Goal: Information Seeking & Learning: Understand process/instructions

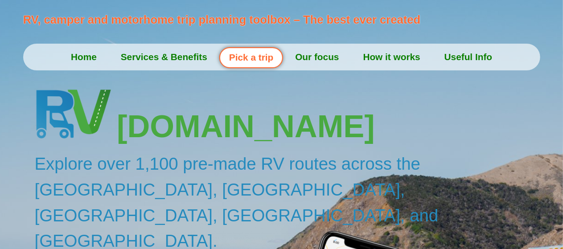
click at [90, 58] on link "Home" at bounding box center [84, 57] width 50 height 22
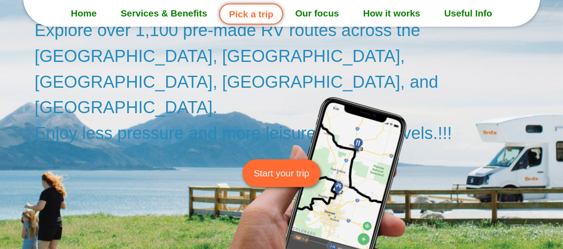
scroll to position [178, 0]
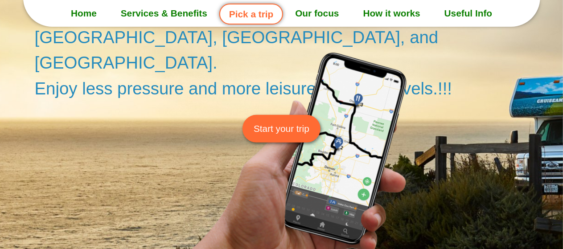
click at [301, 122] on span "Start your trip" at bounding box center [282, 129] width 56 height 14
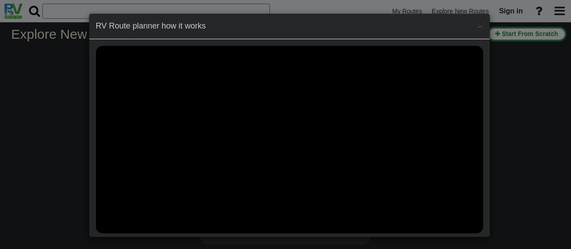
click at [478, 24] on span "×" at bounding box center [479, 24] width 5 height 10
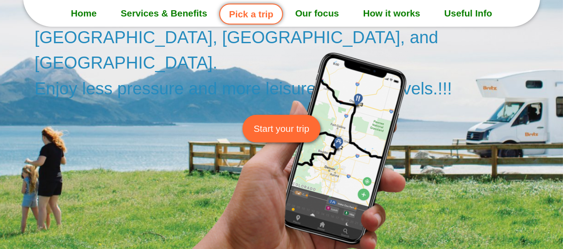
click at [480, 11] on link "Useful Info" at bounding box center [468, 13] width 72 height 22
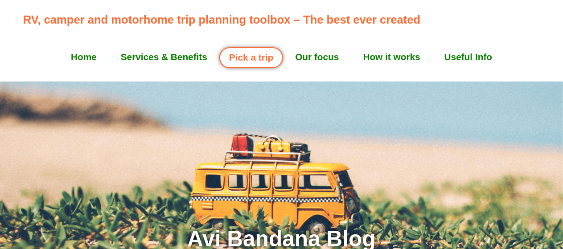
click at [413, 54] on link "How it works" at bounding box center [391, 57] width 81 height 22
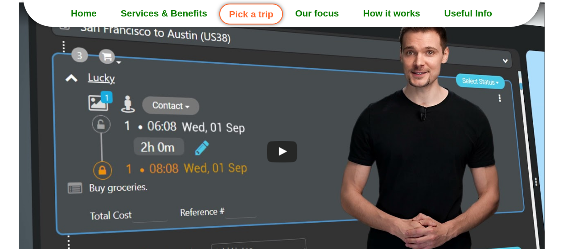
click at [330, 15] on link "Our focus" at bounding box center [317, 13] width 68 height 22
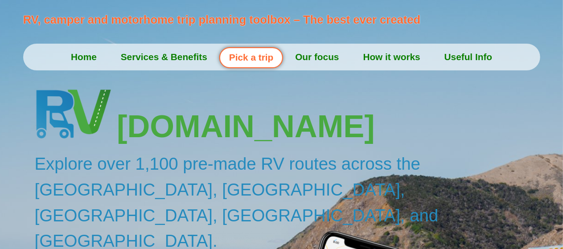
click at [137, 56] on link "Services & Benefits" at bounding box center [164, 57] width 111 height 22
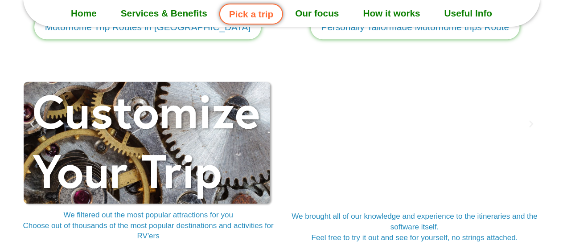
scroll to position [1248, 0]
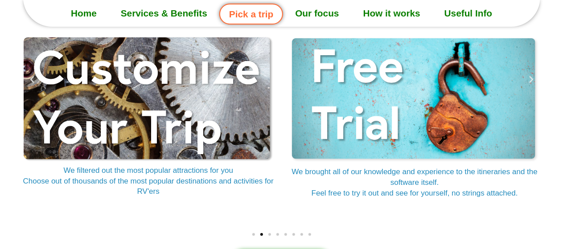
click at [184, 13] on link "Services & Benefits" at bounding box center [164, 13] width 111 height 22
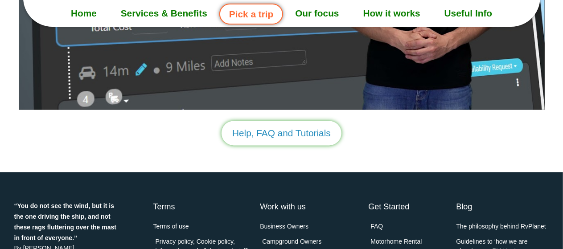
scroll to position [2625, 0]
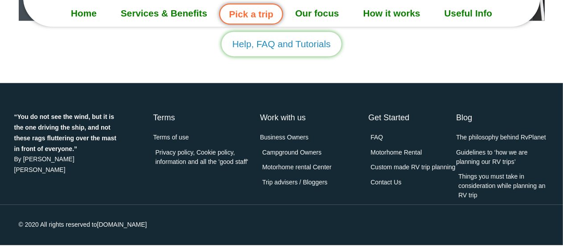
click at [381, 137] on span "FAQ" at bounding box center [375, 137] width 15 height 9
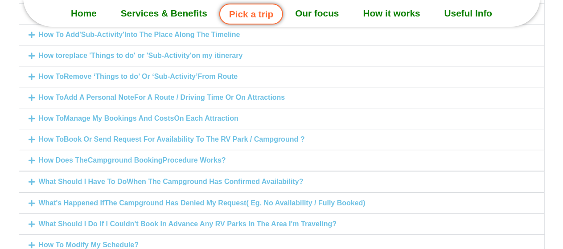
scroll to position [1159, 0]
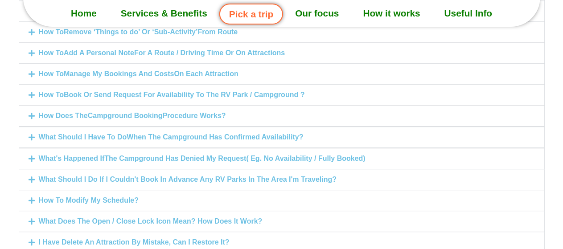
click at [305, 98] on strong "Book Or Send Request For Availability To The RV Park / Campground ?" at bounding box center [184, 95] width 241 height 8
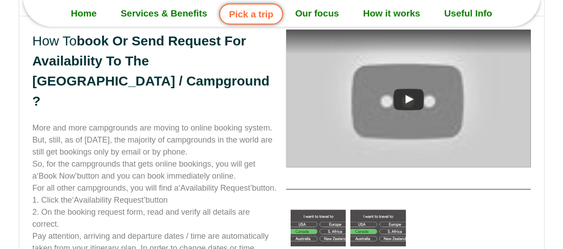
scroll to position [854, 0]
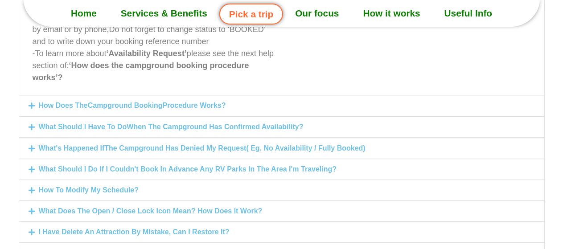
click at [253, 99] on div "How Does The Campground Booking Procedure Works?" at bounding box center [281, 105] width 525 height 21
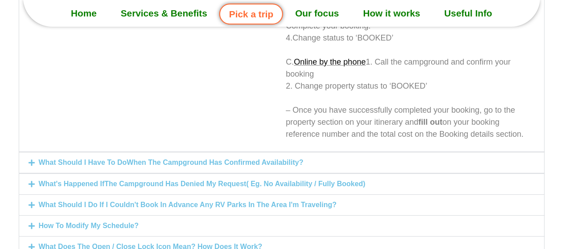
scroll to position [1203, 0]
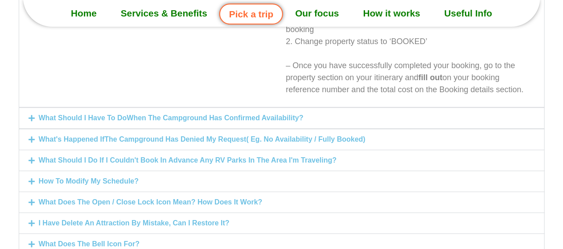
click at [366, 142] on link "What's Happened If The Campground Has Denied My Request ( Eg. No Availability /…" at bounding box center [202, 140] width 327 height 8
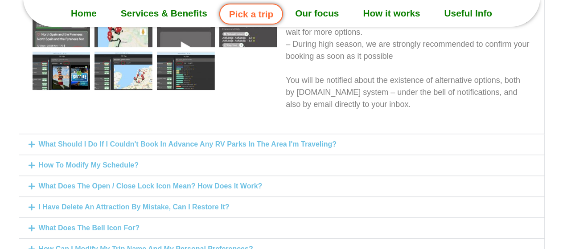
scroll to position [1091, 0]
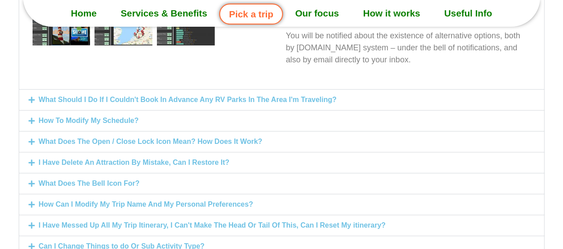
click at [317, 98] on link "What Should I Do If I Couldn't Book In Advance Any RV Parks In The Area I'm Tra…" at bounding box center [188, 100] width 298 height 8
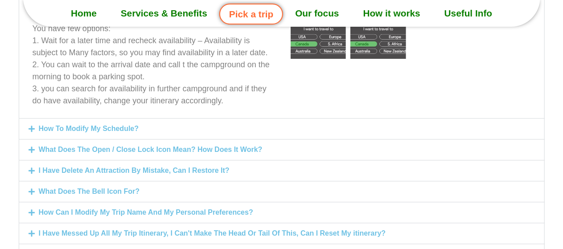
scroll to position [1127, 0]
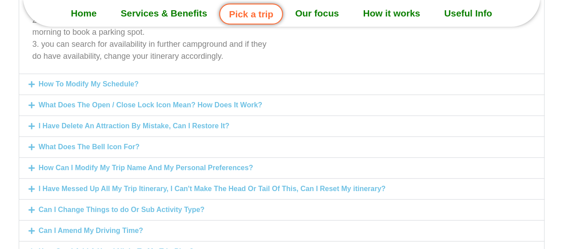
click at [137, 147] on link "What Does The Bell Icon For?" at bounding box center [89, 147] width 101 height 8
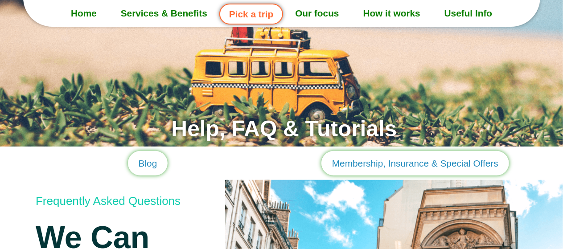
scroll to position [0, 0]
